Goal: Register for event/course

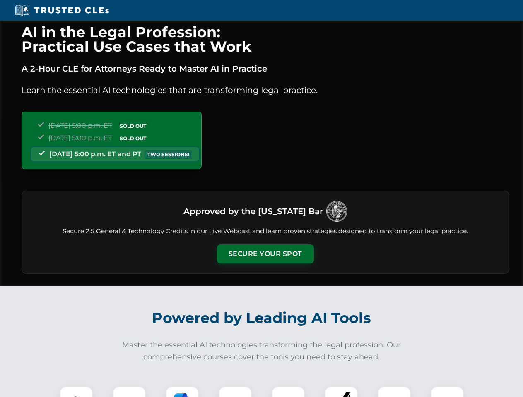
click at [265, 254] on button "Secure Your Spot" at bounding box center [265, 254] width 97 height 19
click at [76, 392] on img at bounding box center [76, 403] width 24 height 24
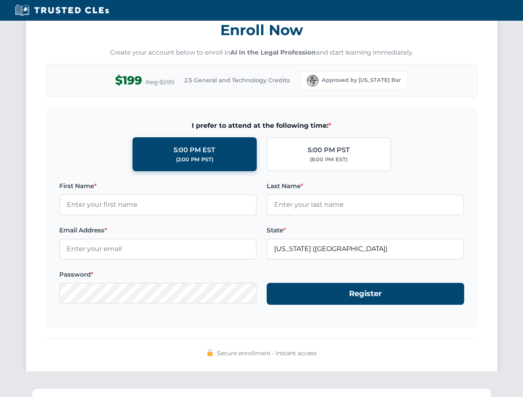
scroll to position [812, 0]
